Goal: Check status: Check status

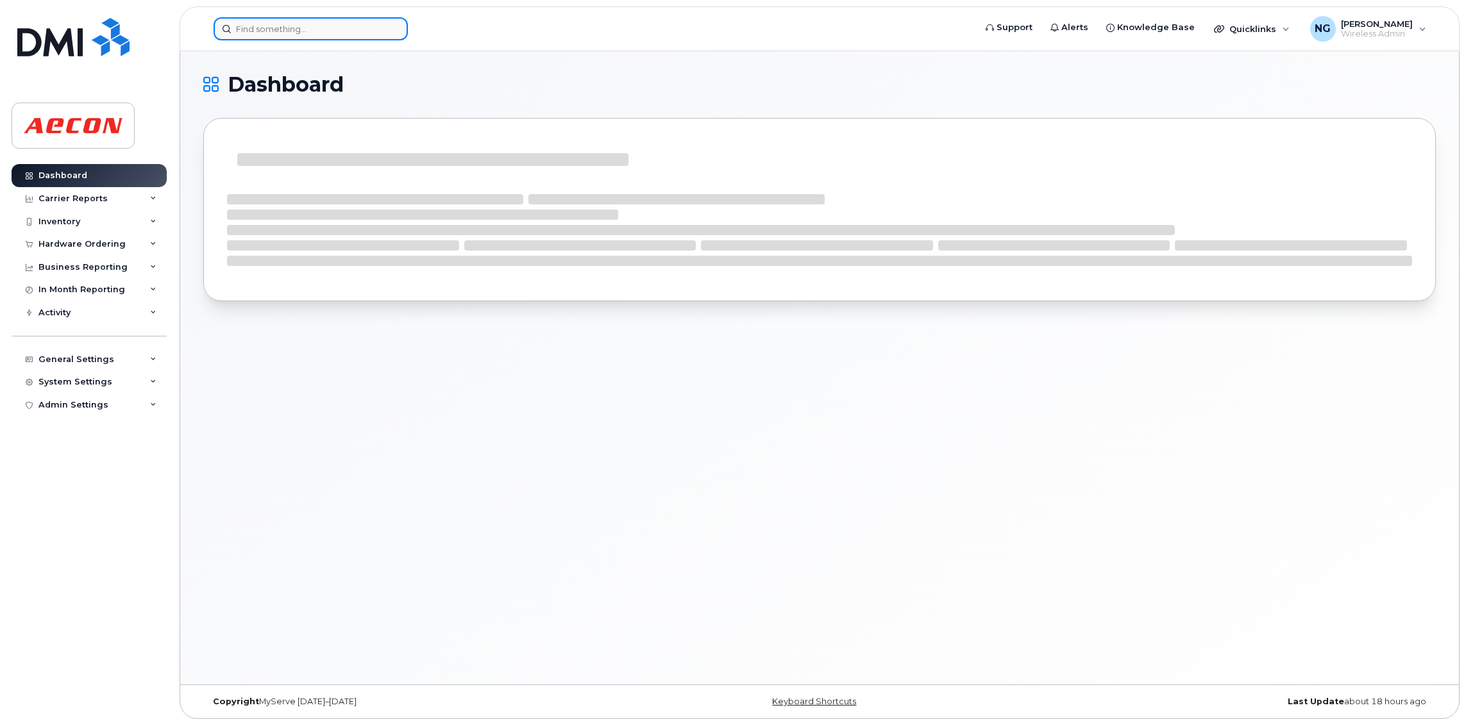
click at [292, 26] on input at bounding box center [311, 28] width 194 height 23
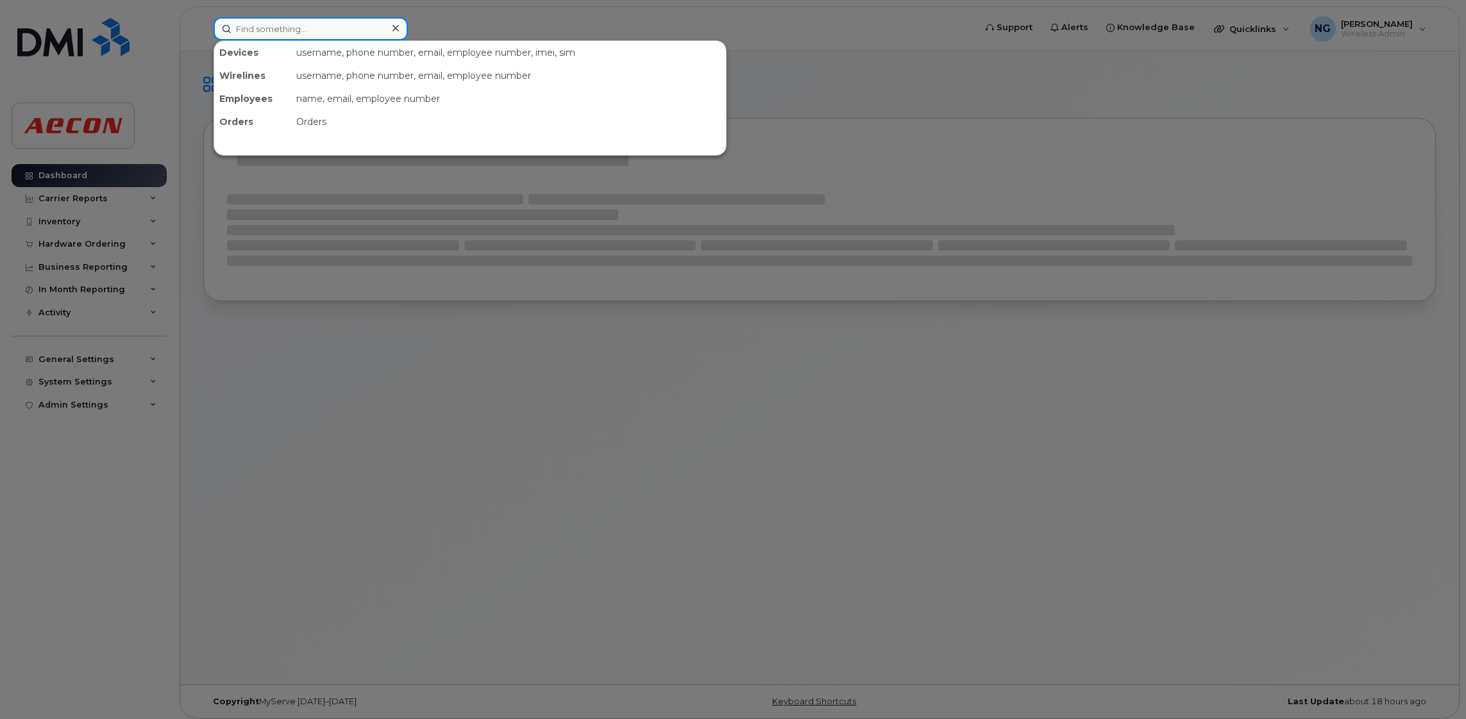
paste input "4039284746"
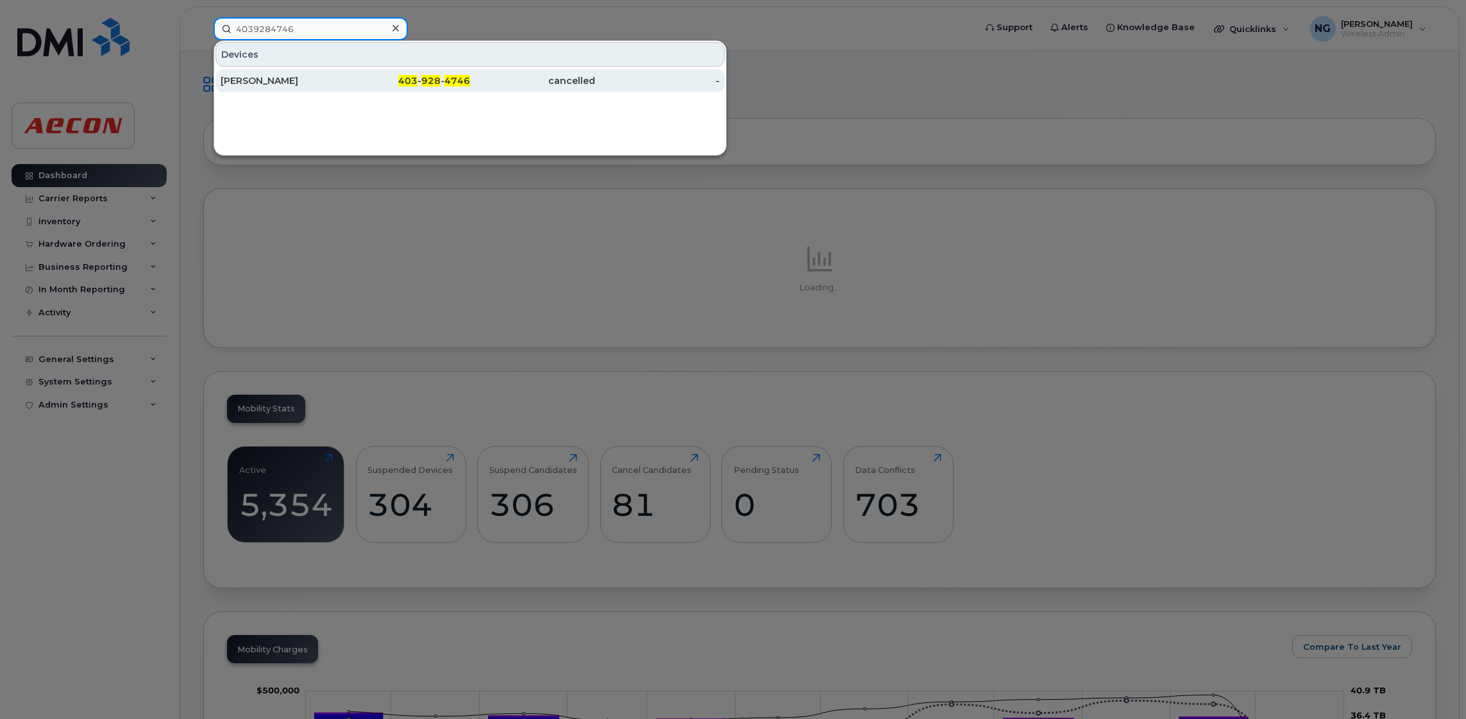
type input "4039284746"
click at [423, 80] on span "928" at bounding box center [430, 81] width 19 height 12
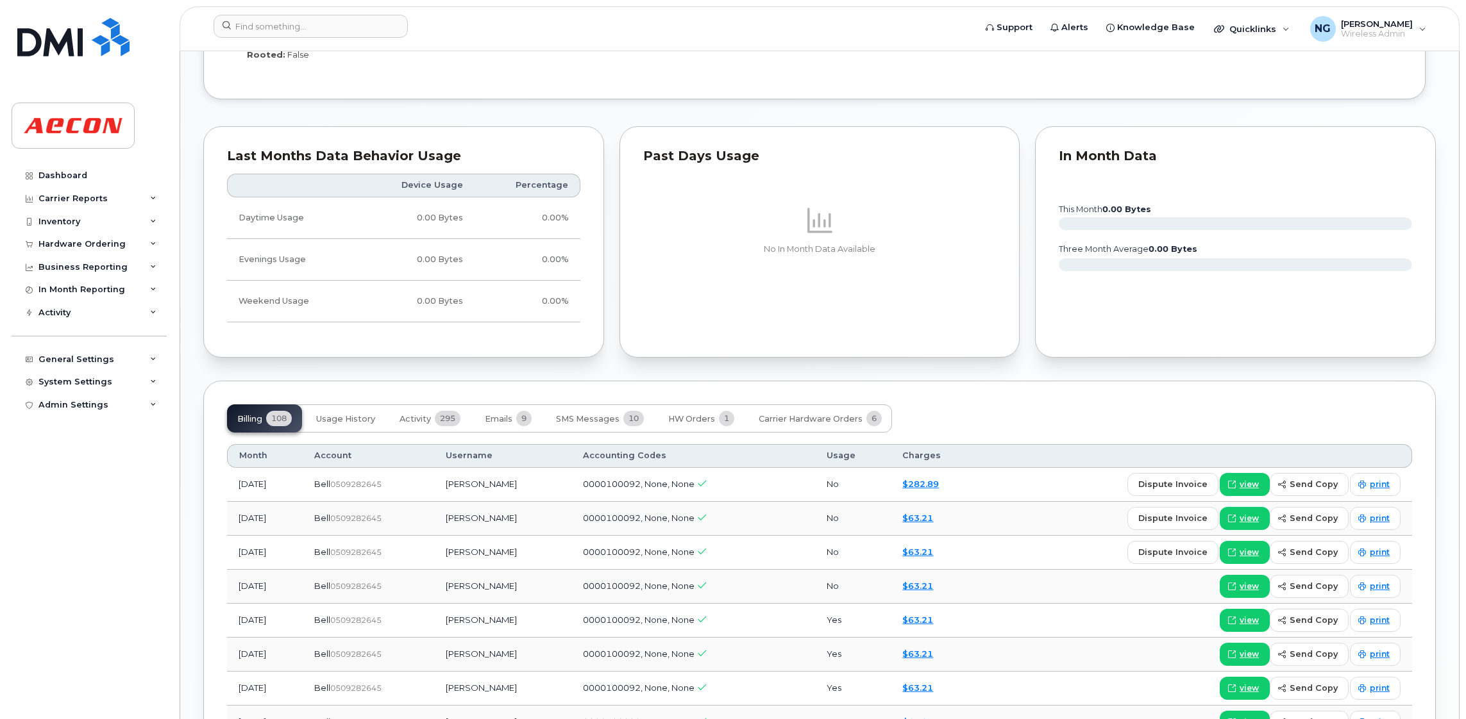
scroll to position [1157, 0]
click at [1254, 485] on span "view" at bounding box center [1249, 485] width 19 height 12
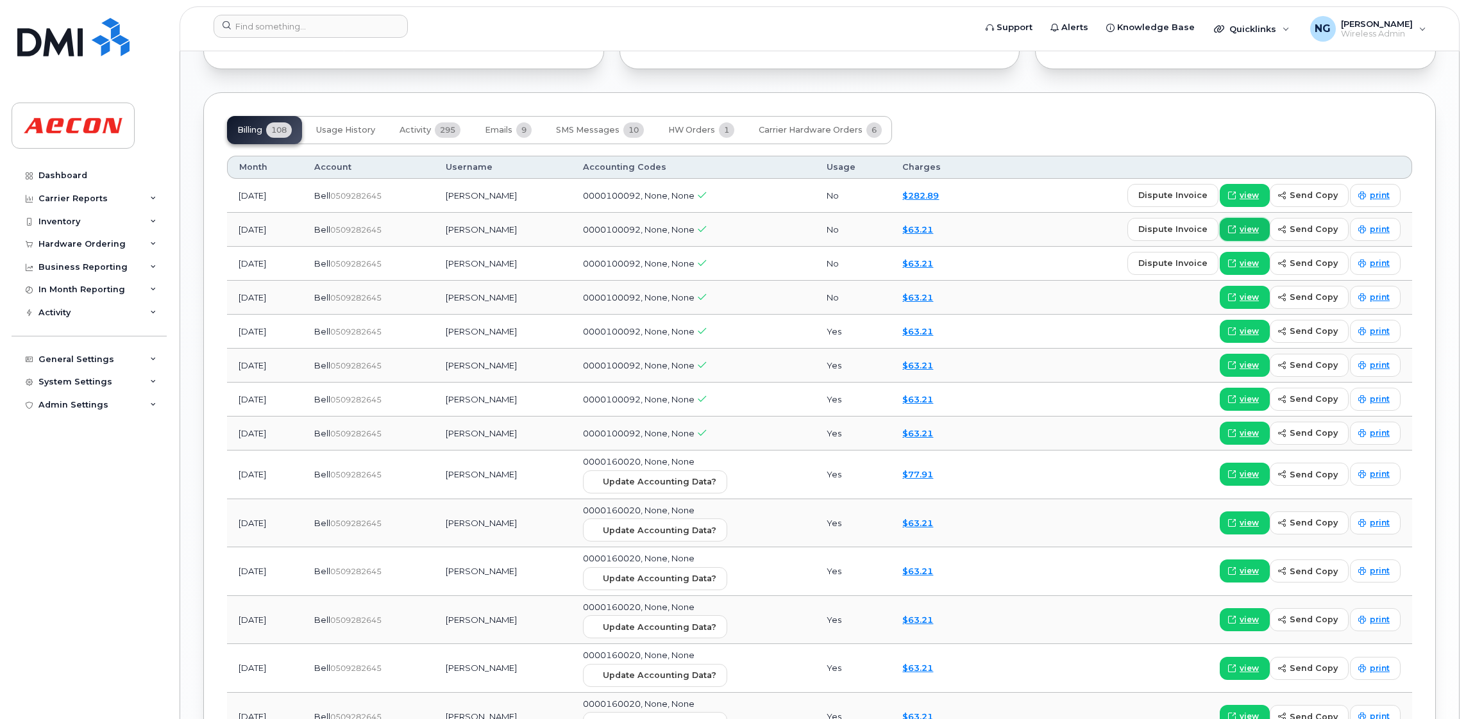
click at [1252, 231] on span "view" at bounding box center [1249, 230] width 19 height 12
